Goal: Task Accomplishment & Management: Use online tool/utility

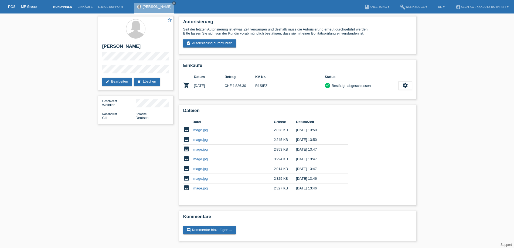
drag, startPoint x: 0, startPoint y: 0, endPoint x: 55, endPoint y: 7, distance: 55.8
click at [55, 7] on link "Kund*innen" at bounding box center [62, 6] width 24 height 3
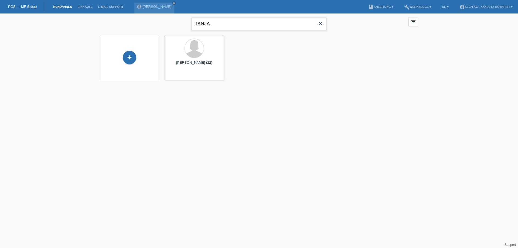
drag, startPoint x: 215, startPoint y: 21, endPoint x: 171, endPoint y: 20, distance: 44.0
click at [171, 20] on div "TANJA close filter_list view_module Alle Kund*innen anzeigen star Markierte [PE…" at bounding box center [259, 22] width 324 height 19
type input "VANA"
click at [244, 75] on span "Anzeigen" at bounding box center [245, 75] width 15 height 4
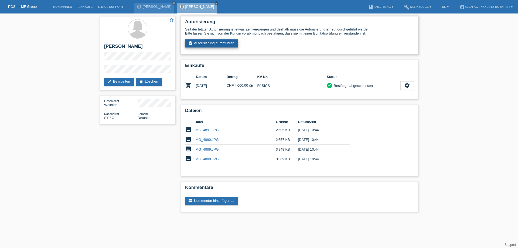
click at [225, 45] on link "assignment_turned_in Autorisierung durchführen" at bounding box center [211, 43] width 53 height 8
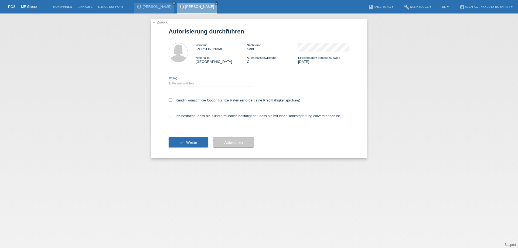
click at [192, 84] on select "Bitte auswählen CHF 1.00 - CHF 499.00 CHF 500.00 - CHF 1'999.00 CHF 2'000.00 - …" at bounding box center [211, 83] width 85 height 6
select select "3"
click at [169, 81] on select "Bitte auswählen CHF 1.00 - CHF 499.00 CHF 500.00 - CHF 1'999.00 CHF 2'000.00 - …" at bounding box center [211, 83] width 85 height 6
click at [192, 116] on label "Ich bestätige, dass die Kundin mündlich bestätigt hat, dass sie mit einer Bonit…" at bounding box center [255, 116] width 172 height 4
click at [172, 116] on input "Ich bestätige, dass die Kundin mündlich bestätigt hat, dass sie mit einer Bonit…" at bounding box center [171, 116] width 4 height 4
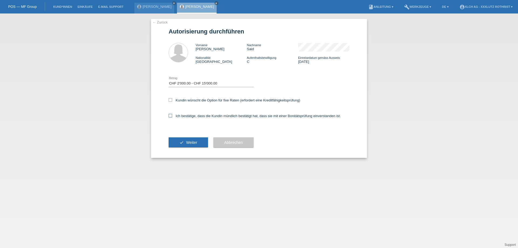
checkbox input "true"
click at [189, 100] on label "Kundin wünscht die Option für fixe Raten (erfordert eine Kreditfähigkeitsprüfun…" at bounding box center [235, 100] width 132 height 4
click at [172, 100] on input "Kundin wünscht die Option für fixe Raten (erfordert eine Kreditfähigkeitsprüfun…" at bounding box center [171, 100] width 4 height 4
checkbox input "true"
click at [191, 142] on button "check Weiter" at bounding box center [188, 142] width 39 height 10
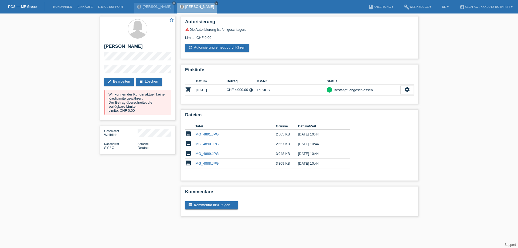
click at [215, 3] on icon "close" at bounding box center [216, 3] width 3 height 3
